Goal: Task Accomplishment & Management: Use online tool/utility

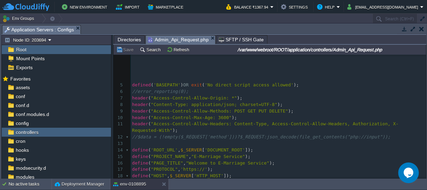
scroll to position [93, 0]
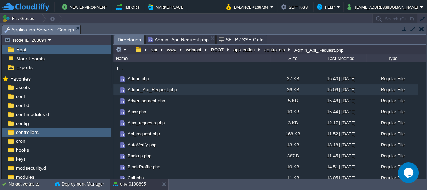
click at [128, 37] on span "Directories" at bounding box center [128, 39] width 23 height 9
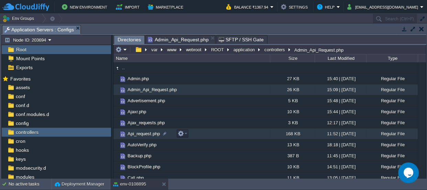
click at [141, 133] on span "Api_request.php" at bounding box center [143, 133] width 34 height 6
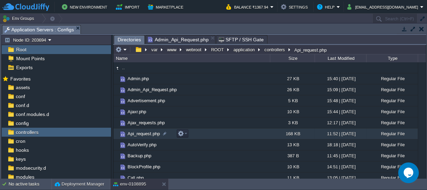
click at [141, 133] on span "Api_request.php" at bounding box center [143, 133] width 34 height 6
click at [130, 37] on span "Directories" at bounding box center [128, 39] width 23 height 9
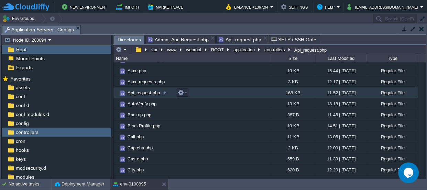
scroll to position [0, 0]
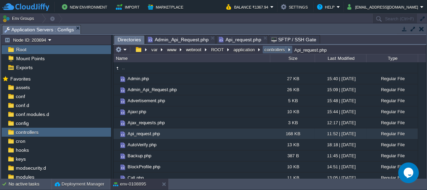
click at [269, 48] on button "controllers" at bounding box center [274, 49] width 23 height 6
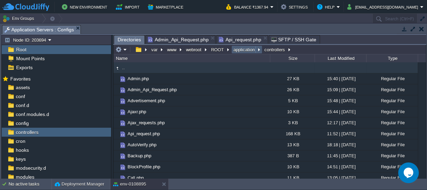
click at [241, 51] on button "application" at bounding box center [244, 49] width 24 height 6
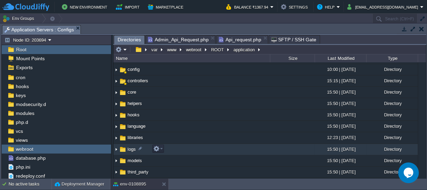
scroll to position [31, 0]
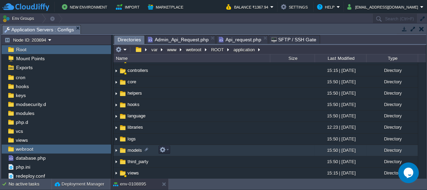
click at [135, 151] on td "models" at bounding box center [191, 150] width 156 height 11
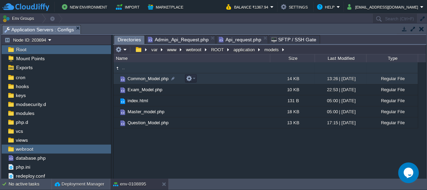
click at [154, 77] on span "Common_Model.php" at bounding box center [147, 79] width 43 height 6
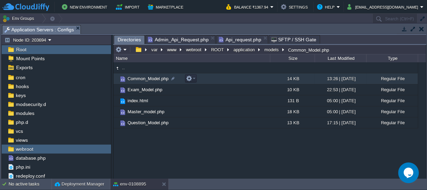
click at [154, 77] on span "Common_Model.php" at bounding box center [147, 79] width 43 height 6
click at [125, 39] on span "Directories" at bounding box center [128, 39] width 23 height 9
click at [265, 50] on button "models" at bounding box center [271, 49] width 17 height 6
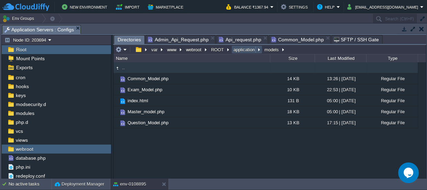
click at [245, 49] on button "application" at bounding box center [244, 49] width 24 height 6
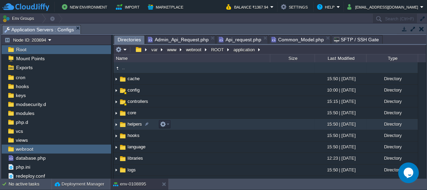
click at [130, 125] on span "helpers" at bounding box center [134, 124] width 16 height 6
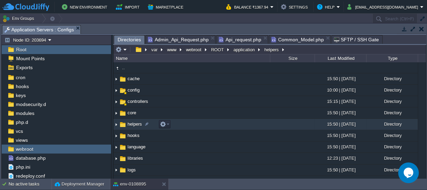
click at [130, 125] on span "helpers" at bounding box center [134, 124] width 16 height 6
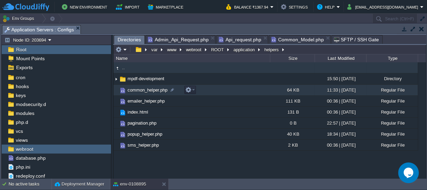
click at [147, 89] on span "common_helper.php" at bounding box center [147, 90] width 42 height 6
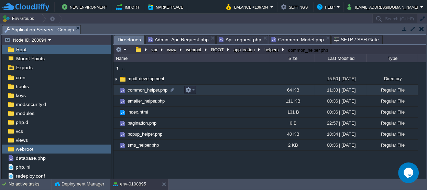
click at [147, 89] on span "common_helper.php" at bounding box center [147, 90] width 42 height 6
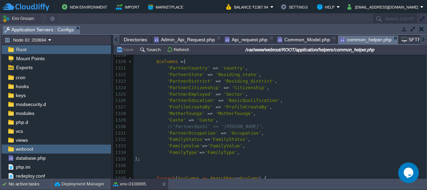
click at [163, 72] on span at bounding box center [151, 74] width 32 height 5
type textarea "//"
click at [163, 71] on pre "//'PartnerState' => 'Residing_state'," at bounding box center [279, 74] width 292 height 7
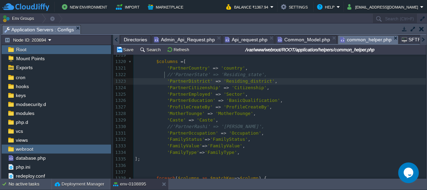
click at [163, 78] on span at bounding box center [151, 80] width 32 height 5
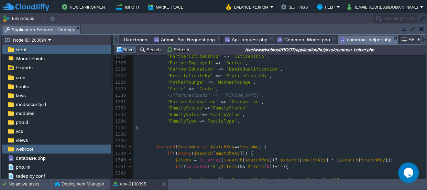
type textarea "//"
click at [130, 49] on button "Save" at bounding box center [125, 49] width 19 height 6
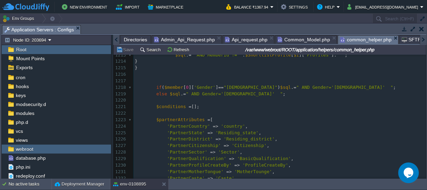
click at [164, 124] on div "xxxxxxxxxx //'PartnerDistrict' => 'Residing_district', 1185 if ( $member [ 0 ][…" at bounding box center [279, 55] width 292 height 421
type textarea "//"
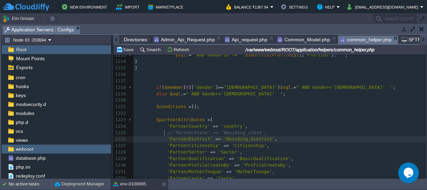
click at [163, 136] on span at bounding box center [151, 138] width 32 height 5
type textarea "//"
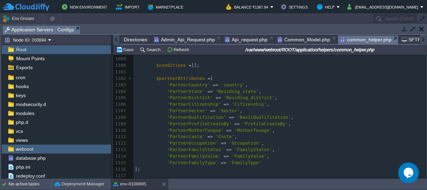
click at [163, 90] on span at bounding box center [151, 91] width 32 height 5
type textarea "//"
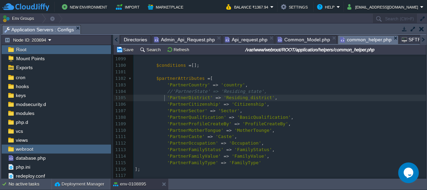
click at [163, 96] on span at bounding box center [151, 97] width 32 height 5
type textarea "//"
click at [131, 49] on button "Save" at bounding box center [125, 49] width 19 height 6
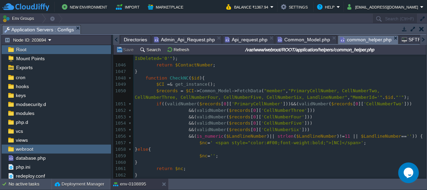
scroll to position [6945, 0]
